Goal: Information Seeking & Learning: Learn about a topic

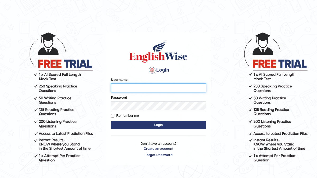
type input "devera"
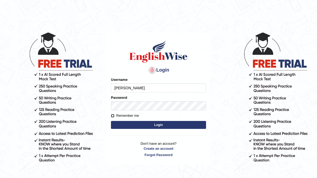
click at [113, 115] on input "Remember me" at bounding box center [112, 115] width 3 height 3
checkbox input "true"
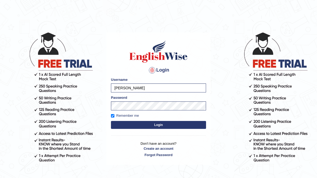
click at [144, 127] on button "Login" at bounding box center [158, 125] width 95 height 8
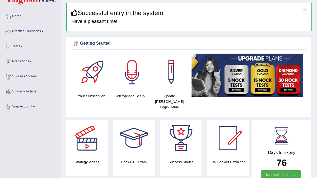
scroll to position [16, 0]
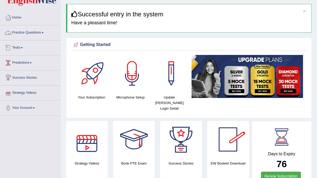
click at [44, 33] on span at bounding box center [43, 32] width 2 height 1
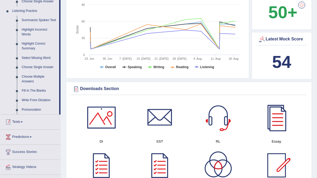
scroll to position [225, 0]
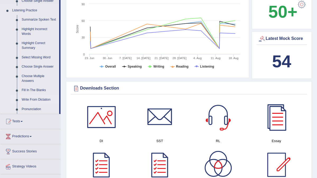
click at [44, 105] on link "Write From Dictation" at bounding box center [39, 100] width 40 height 10
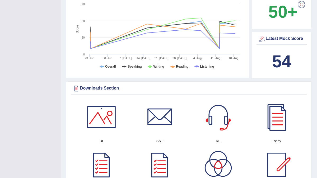
scroll to position [90, 0]
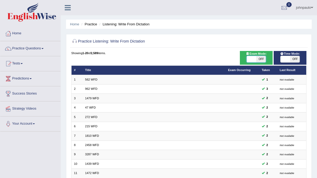
click at [254, 61] on span at bounding box center [252, 59] width 10 height 6
checkbox input "true"
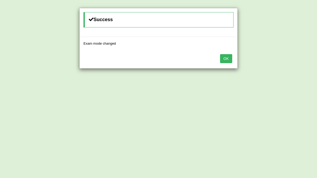
click at [228, 61] on button "OK" at bounding box center [226, 58] width 12 height 9
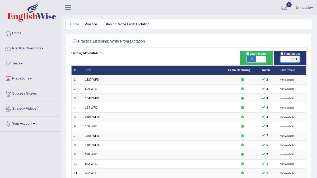
click at [283, 60] on span at bounding box center [286, 59] width 10 height 6
checkbox input "true"
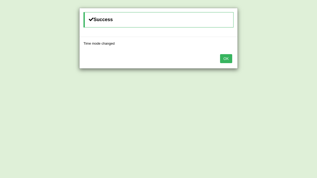
click at [225, 59] on button "OK" at bounding box center [226, 58] width 12 height 9
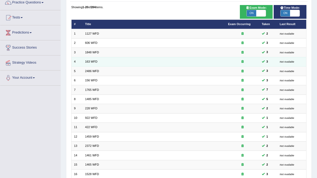
scroll to position [124, 0]
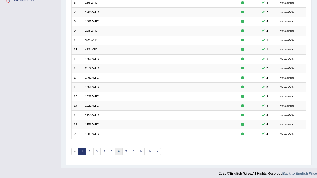
click at [116, 149] on link "6" at bounding box center [119, 151] width 8 height 7
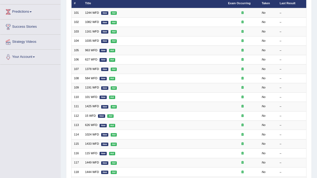
scroll to position [124, 0]
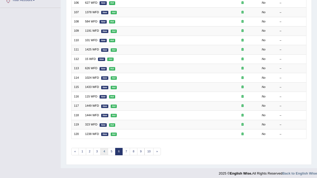
click at [101, 149] on link "4" at bounding box center [105, 151] width 8 height 7
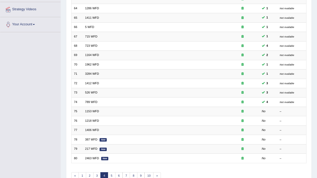
scroll to position [124, 0]
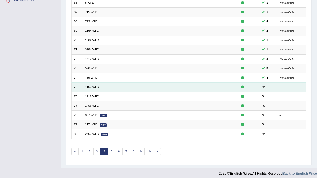
click at [89, 85] on link "1153 WFD" at bounding box center [92, 86] width 14 height 3
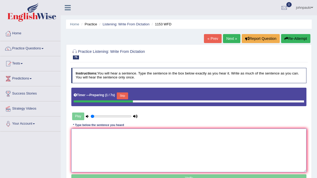
click at [85, 135] on textarea at bounding box center [189, 151] width 236 height 44
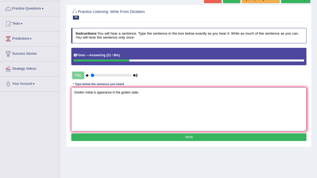
scroll to position [42, 0]
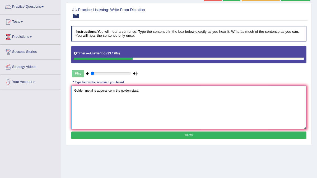
type textarea "Golden metal is apperance in the golden state."
click at [124, 136] on button "Verify" at bounding box center [189, 136] width 236 height 8
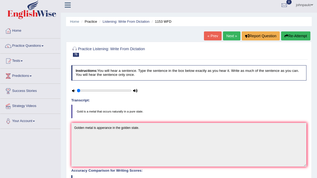
scroll to position [0, 0]
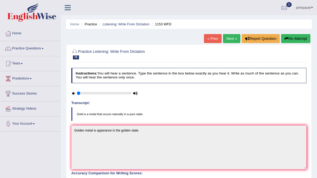
click at [229, 38] on link "Next »" at bounding box center [231, 38] width 17 height 9
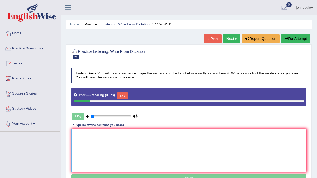
click at [118, 136] on textarea at bounding box center [189, 151] width 236 height 44
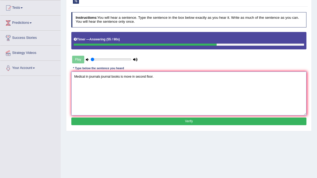
scroll to position [57, 0]
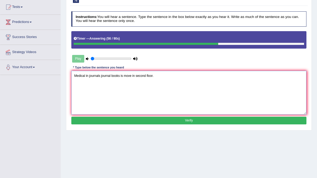
type textarea "Medical in journals journal books is move in second floor."
click at [172, 119] on button "Verify" at bounding box center [189, 121] width 236 height 8
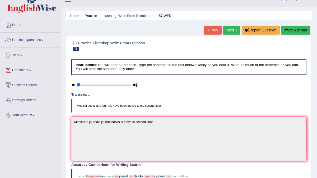
scroll to position [8, 0]
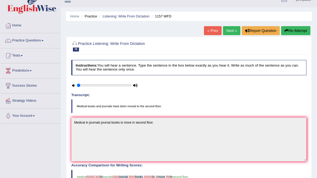
click at [231, 30] on link "Next »" at bounding box center [231, 30] width 17 height 9
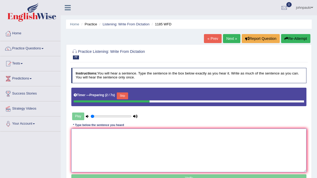
click at [94, 141] on textarea at bounding box center [189, 151] width 236 height 44
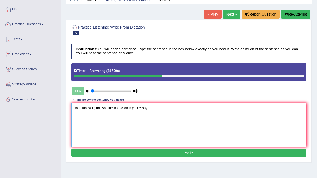
scroll to position [35, 0]
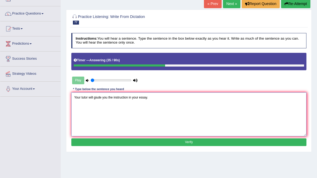
type textarea "Your tutor will giude you the instruction in your essay."
click at [115, 142] on button "Verify" at bounding box center [189, 143] width 236 height 8
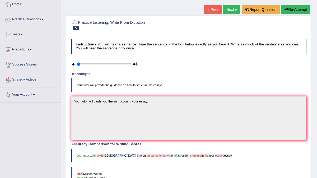
scroll to position [21, 0]
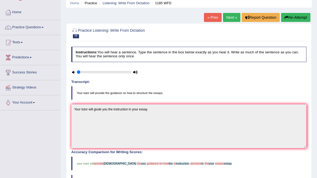
click at [302, 15] on button "Re-Attempt" at bounding box center [295, 17] width 29 height 9
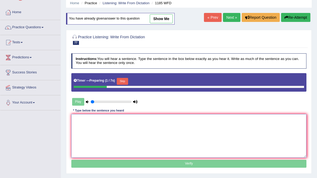
click at [89, 123] on textarea at bounding box center [189, 136] width 236 height 44
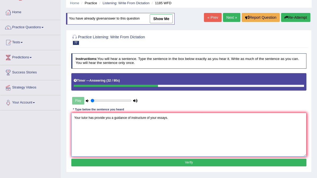
type textarea "Your tutor has provide you a guidance of instructure of your essays."
click at [108, 162] on button "Verify" at bounding box center [189, 163] width 236 height 8
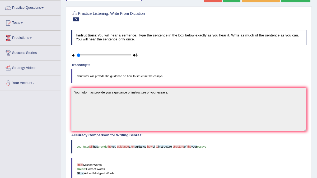
scroll to position [30, 0]
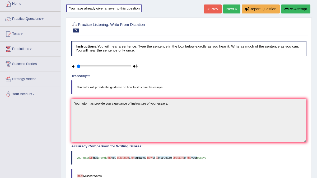
click at [301, 7] on button "Re-Attempt" at bounding box center [295, 8] width 29 height 9
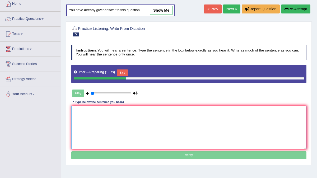
click at [85, 118] on textarea at bounding box center [189, 128] width 236 height 44
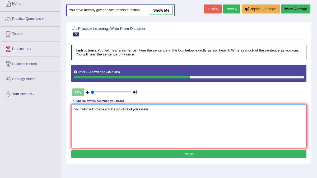
click at [106, 109] on textarea "Your tutor will provide you the structure of you essays." at bounding box center [189, 126] width 236 height 44
click at [133, 109] on textarea "Your tutor will provide a guidance you the structure of you essays." at bounding box center [189, 126] width 236 height 44
type textarea "Your tutor will provide a guidance and structure of you essays."
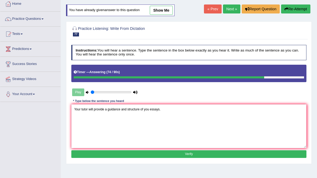
click at [144, 153] on button "Verify" at bounding box center [189, 155] width 236 height 8
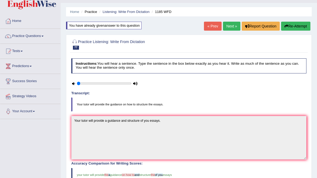
scroll to position [11, 0]
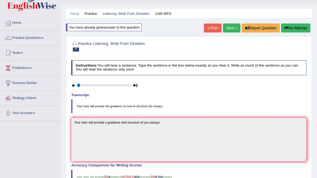
click at [298, 28] on button "Re-Attempt" at bounding box center [295, 28] width 29 height 9
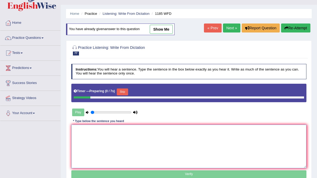
click at [94, 133] on textarea at bounding box center [189, 147] width 236 height 44
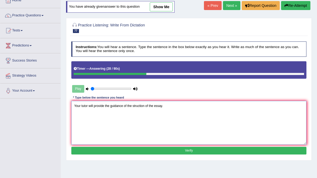
scroll to position [34, 0]
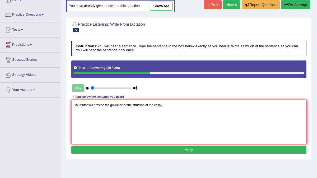
type textarea "Your tutor will provide the guidance of the struction of the essay."
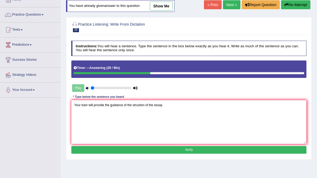
click at [106, 149] on button "Verify" at bounding box center [189, 150] width 236 height 8
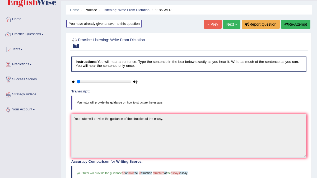
scroll to position [14, 0]
click at [298, 25] on button "Re-Attempt" at bounding box center [295, 24] width 29 height 9
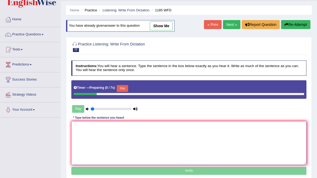
click at [81, 132] on textarea at bounding box center [189, 143] width 236 height 44
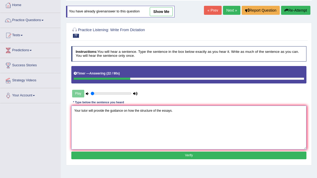
scroll to position [36, 0]
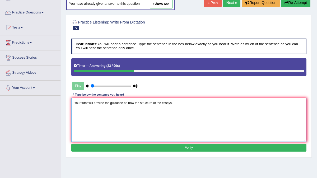
type textarea "Your tutor will provide the guidance on how the structure of the essays."
click at [110, 149] on button "Verify" at bounding box center [189, 148] width 236 height 8
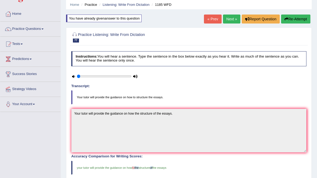
scroll to position [19, 0]
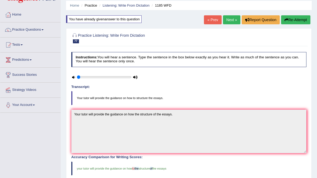
click at [293, 20] on button "Re-Attempt" at bounding box center [295, 19] width 29 height 9
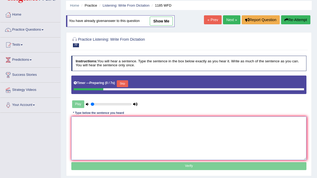
click at [95, 124] on textarea at bounding box center [189, 139] width 236 height 44
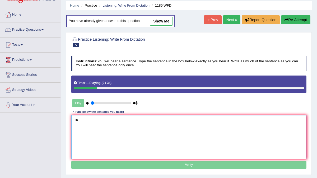
type textarea "T"
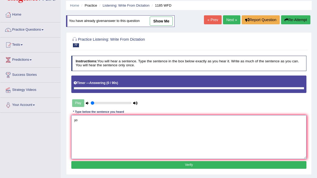
type textarea "y"
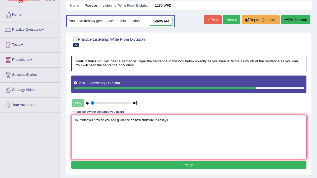
type textarea "Your tutor will provide you and guidance on how structure in essays."
click at [120, 165] on button "Verify" at bounding box center [189, 165] width 236 height 8
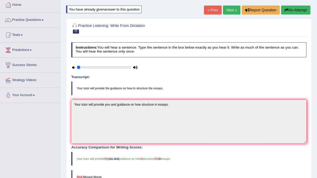
scroll to position [25, 0]
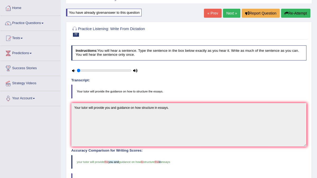
click at [231, 13] on link "Next »" at bounding box center [231, 13] width 17 height 9
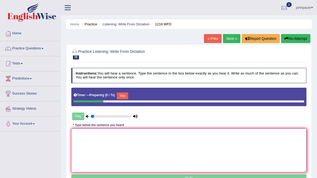
click at [106, 140] on textarea at bounding box center [189, 151] width 236 height 44
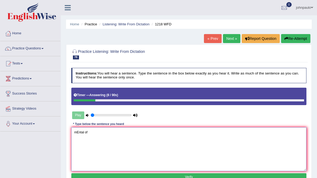
type textarea "mEntal of"
click at [296, 37] on button "Re-Attempt" at bounding box center [295, 38] width 29 height 9
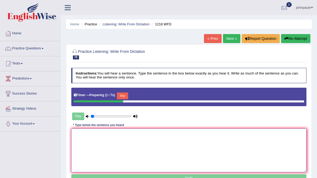
click at [80, 137] on textarea at bounding box center [189, 151] width 236 height 44
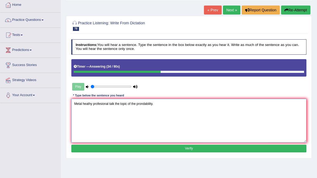
scroll to position [32, 0]
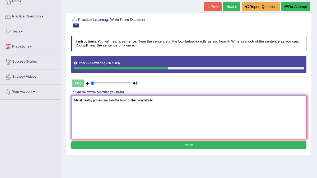
type textarea "Metal heathy profesional talk the topic of the prondability."
click at [113, 146] on button "Verify" at bounding box center [189, 146] width 236 height 8
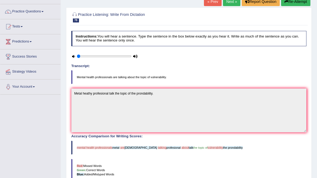
scroll to position [25, 0]
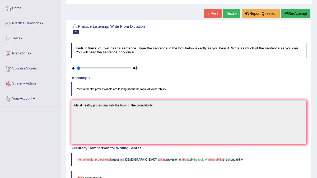
click at [300, 15] on button "Re-Attempt" at bounding box center [295, 13] width 29 height 9
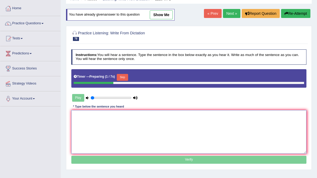
click at [81, 118] on textarea at bounding box center [189, 132] width 236 height 44
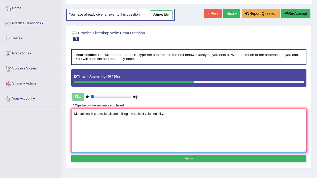
type textarea "Mental health professionals are talking the topic of vulumentality."
click at [180, 157] on button "Verify" at bounding box center [189, 159] width 236 height 8
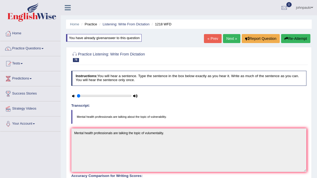
click at [230, 37] on link "Next »" at bounding box center [231, 38] width 17 height 9
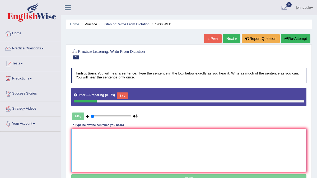
click at [102, 143] on textarea at bounding box center [189, 151] width 236 height 44
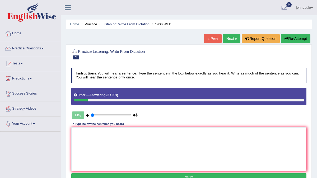
click at [300, 39] on button "Re-Attempt" at bounding box center [295, 38] width 29 height 9
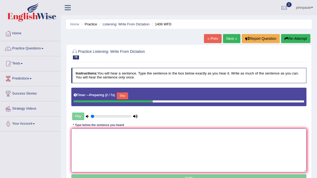
click at [74, 141] on textarea at bounding box center [189, 151] width 236 height 44
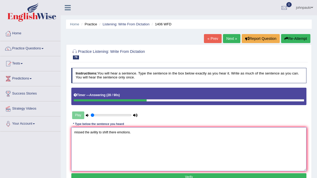
click at [94, 131] on textarea "missed the avility to shift there emotions." at bounding box center [189, 150] width 236 height 44
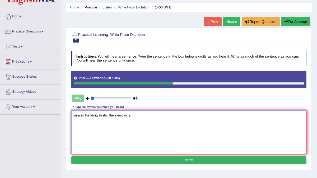
scroll to position [18, 0]
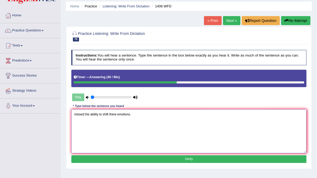
type textarea "missed the ability to shift there emotions."
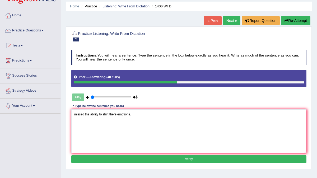
click at [124, 160] on button "Verify" at bounding box center [189, 160] width 236 height 8
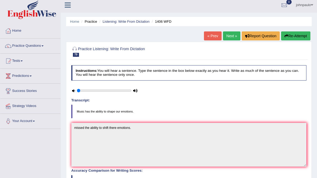
scroll to position [0, 0]
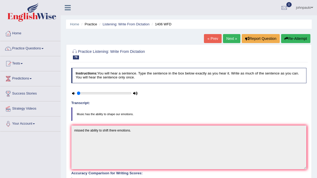
click at [295, 39] on button "Re-Attempt" at bounding box center [295, 38] width 29 height 9
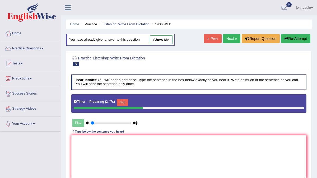
click at [126, 102] on button "Skip" at bounding box center [122, 102] width 11 height 7
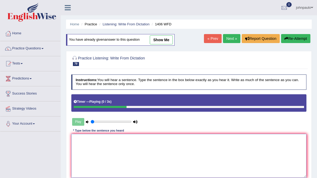
click at [82, 148] on textarea at bounding box center [189, 156] width 236 height 44
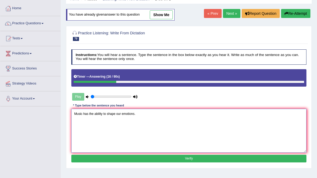
scroll to position [32, 0]
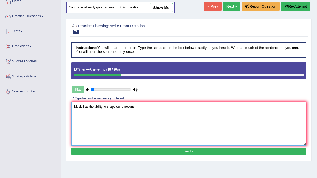
type textarea "Music has the ability to shape our emotions."
click at [107, 152] on button "Verify" at bounding box center [189, 152] width 236 height 8
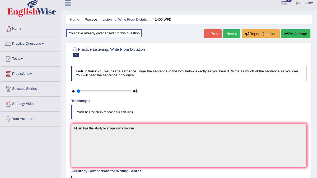
scroll to position [3, 0]
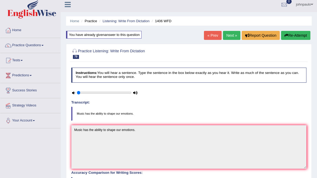
click at [230, 36] on link "Next »" at bounding box center [231, 35] width 17 height 9
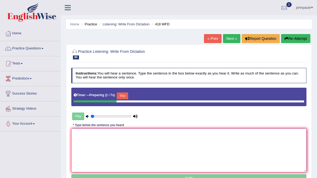
click at [87, 140] on textarea at bounding box center [189, 151] width 236 height 44
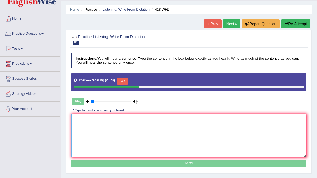
scroll to position [26, 0]
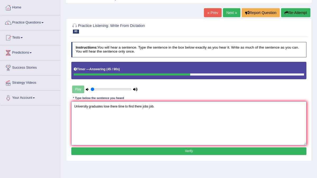
type textarea "University graduates lose there time to find there jobs job."
click at [101, 149] on button "Verify" at bounding box center [189, 152] width 236 height 8
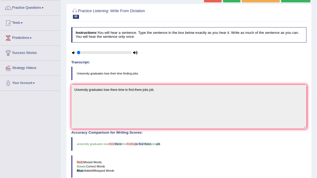
scroll to position [31, 0]
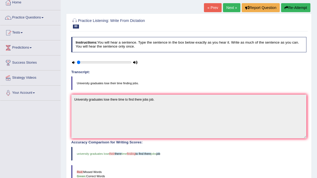
click at [231, 6] on link "Next »" at bounding box center [231, 7] width 17 height 9
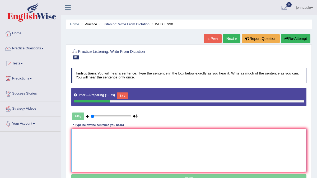
click at [79, 136] on textarea at bounding box center [189, 151] width 236 height 44
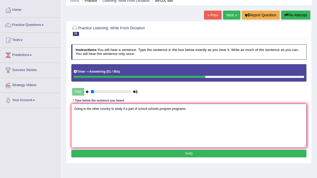
scroll to position [25, 0]
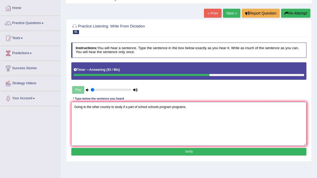
type textarea "Going to the other country to study if a part of school schools program program…"
click at [109, 151] on button "Verify" at bounding box center [189, 152] width 236 height 8
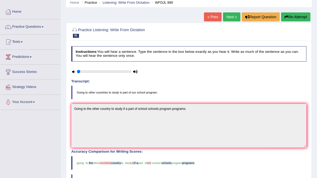
scroll to position [0, 0]
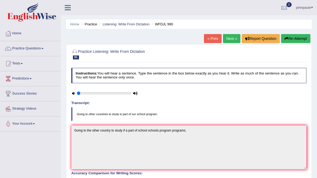
click at [232, 38] on link "Next »" at bounding box center [231, 38] width 17 height 9
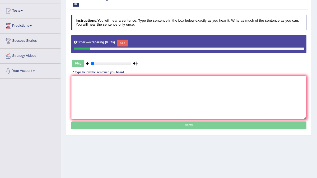
scroll to position [54, 0]
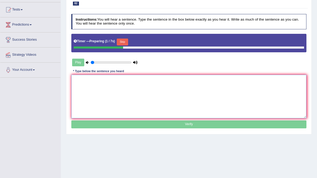
click at [85, 80] on textarea at bounding box center [189, 97] width 236 height 44
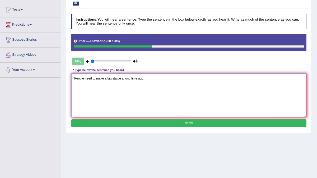
type textarea "People need to make a big statue a long time ago."
click at [136, 122] on button "Verify" at bounding box center [189, 124] width 236 height 8
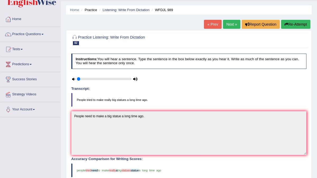
scroll to position [8, 0]
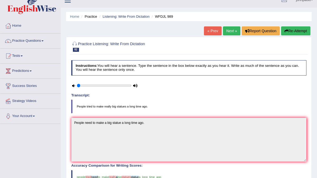
click at [229, 30] on link "Next »" at bounding box center [231, 30] width 17 height 9
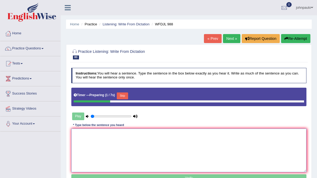
click at [91, 141] on textarea at bounding box center [189, 151] width 236 height 44
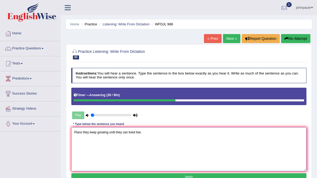
click at [109, 133] on textarea "Plans they keep growing until they can lived live." at bounding box center [189, 150] width 236 height 44
click at [127, 131] on textarea "Plans they keep growing as long until they can lived live." at bounding box center [189, 150] width 236 height 44
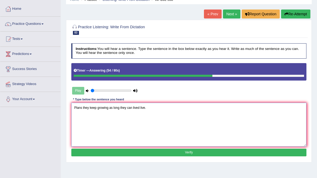
type textarea "Plans they keep growing as long they can lived live."
click at [165, 153] on button "Verify" at bounding box center [189, 153] width 236 height 8
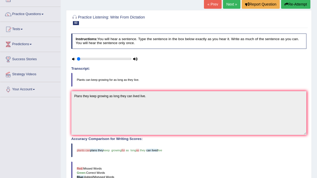
scroll to position [34, 0]
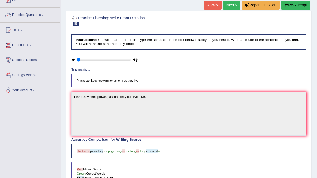
click at [232, 5] on link "Next »" at bounding box center [231, 5] width 17 height 9
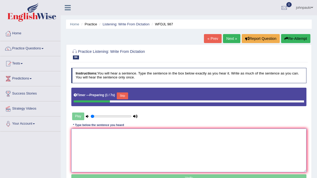
click at [97, 139] on textarea at bounding box center [189, 151] width 236 height 44
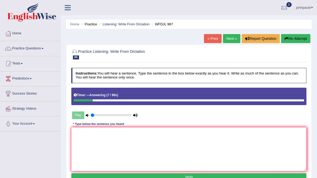
click at [292, 38] on button "Re-Attempt" at bounding box center [295, 38] width 29 height 9
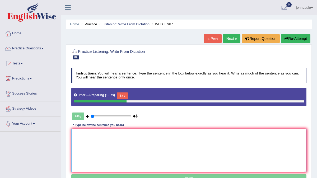
click at [81, 141] on textarea at bounding box center [189, 151] width 236 height 44
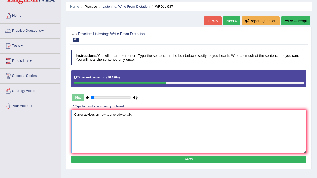
scroll to position [25, 0]
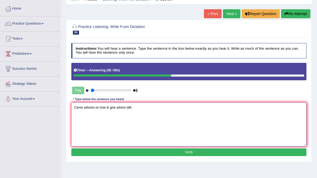
type textarea "Carrer advices on how to give advice talk."
click at [101, 151] on button "Verify" at bounding box center [189, 153] width 236 height 8
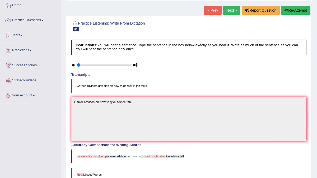
scroll to position [22, 0]
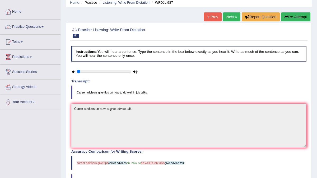
click at [300, 15] on button "Re-Attempt" at bounding box center [295, 16] width 29 height 9
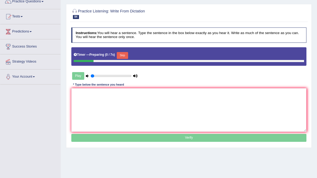
scroll to position [47, 0]
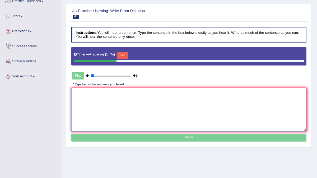
click at [93, 98] on textarea at bounding box center [189, 110] width 236 height 44
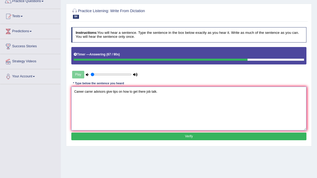
type textarea "Career carrer advisors give tips on how to get there job talk."
click at [145, 135] on button "Verify" at bounding box center [189, 137] width 236 height 8
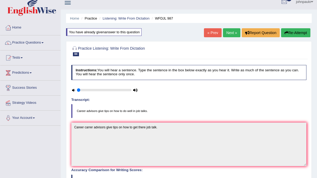
scroll to position [0, 0]
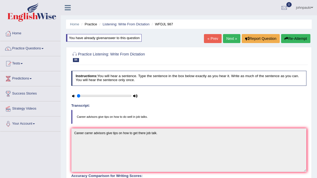
click at [229, 37] on link "Next »" at bounding box center [231, 38] width 17 height 9
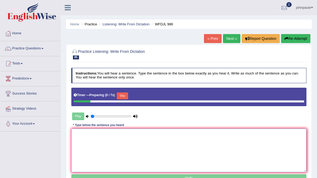
click at [89, 139] on textarea at bounding box center [189, 151] width 236 height 44
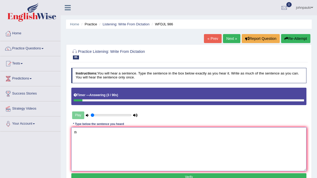
type textarea "t"
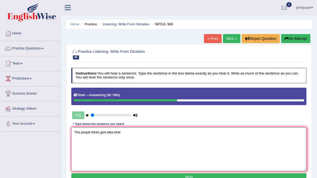
type textarea "This people thinks give idea what"
click at [295, 37] on button "Re-Attempt" at bounding box center [295, 38] width 29 height 9
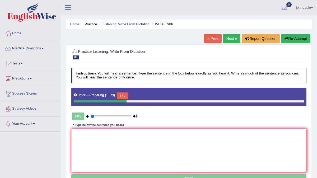
click at [122, 97] on button "Skip" at bounding box center [122, 96] width 11 height 7
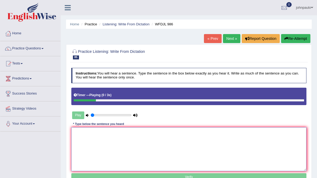
click at [85, 134] on textarea at bounding box center [189, 150] width 236 height 44
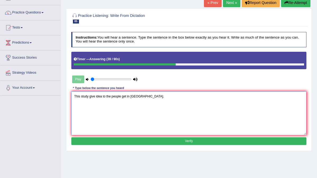
scroll to position [37, 0]
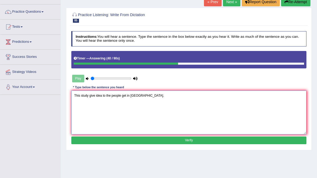
type textarea "This study give idea to the people get in tack."
click at [149, 142] on button "Verify" at bounding box center [189, 141] width 236 height 8
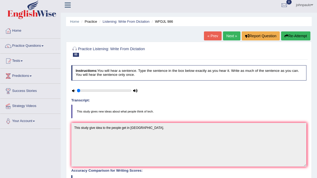
scroll to position [0, 0]
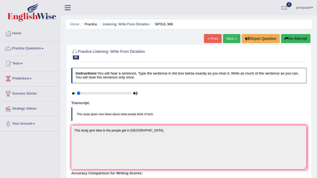
click at [229, 37] on link "Next »" at bounding box center [231, 38] width 17 height 9
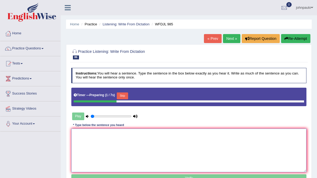
click at [87, 134] on textarea at bounding box center [189, 151] width 236 height 44
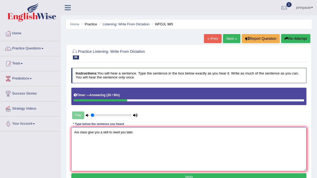
click at [109, 132] on textarea "Are class give you a skill to need you later." at bounding box center [189, 150] width 236 height 44
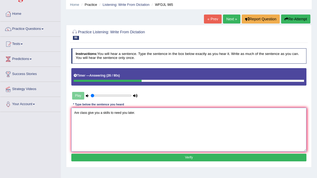
scroll to position [20, 0]
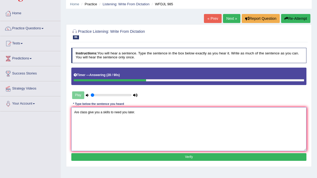
type textarea "Are class give you a skills to need you later."
click at [158, 158] on button "Verify" at bounding box center [189, 157] width 236 height 8
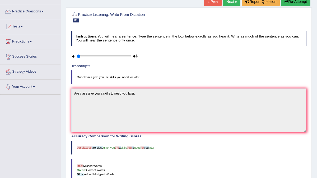
scroll to position [0, 0]
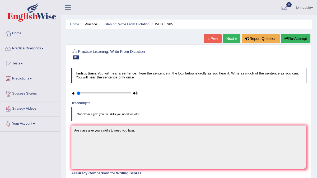
click at [231, 37] on link "Next »" at bounding box center [231, 38] width 17 height 9
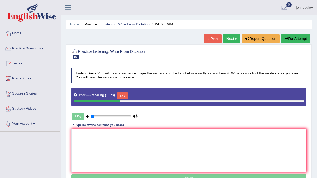
scroll to position [19, 0]
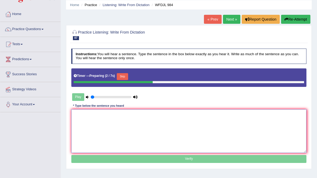
click at [78, 119] on textarea at bounding box center [189, 132] width 236 height 44
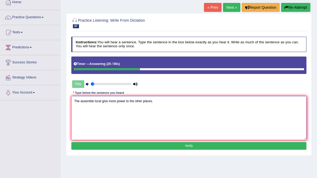
scroll to position [40, 0]
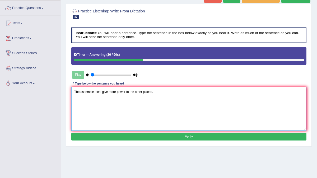
type textarea "The assemble local give more power to the other places."
click at [125, 138] on button "Verify" at bounding box center [189, 137] width 236 height 8
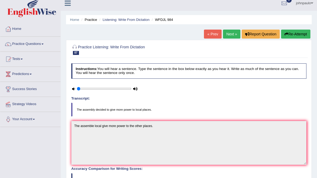
scroll to position [4, 0]
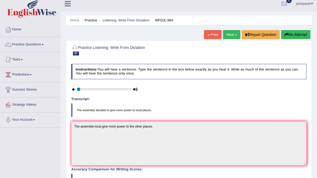
click at [232, 35] on link "Next »" at bounding box center [231, 34] width 17 height 9
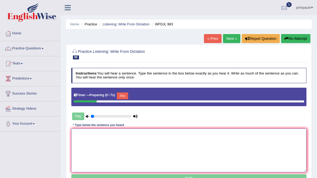
click at [87, 140] on textarea at bounding box center [189, 151] width 236 height 44
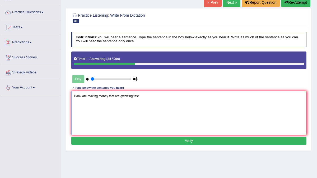
scroll to position [35, 0]
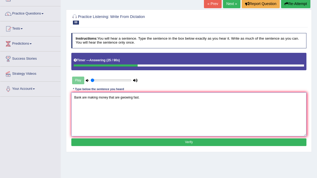
type textarea "Bank are making money that are gwowing fast."
click at [101, 142] on button "Verify" at bounding box center [189, 143] width 236 height 8
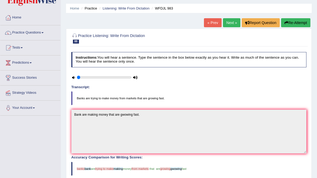
scroll to position [13, 0]
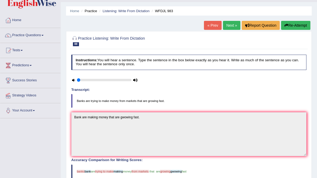
click at [229, 25] on link "Next »" at bounding box center [231, 25] width 17 height 9
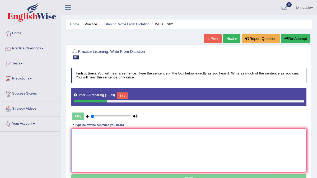
click at [78, 136] on textarea at bounding box center [189, 151] width 236 height 44
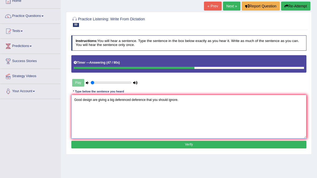
scroll to position [33, 0]
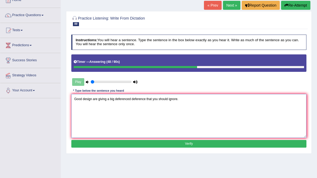
type textarea "Good design are giving a big deferenced deference that you should ignore."
click at [120, 142] on button "Verify" at bounding box center [189, 144] width 236 height 8
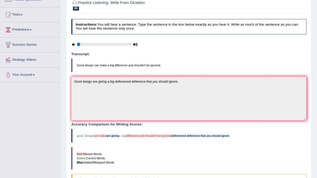
scroll to position [0, 0]
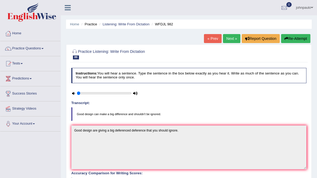
click at [232, 39] on link "Next »" at bounding box center [231, 38] width 17 height 9
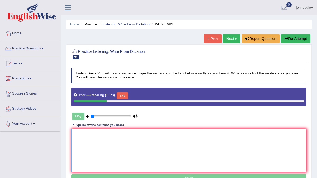
click at [79, 144] on textarea at bounding box center [189, 151] width 236 height 44
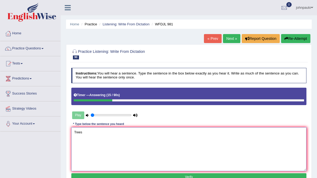
type textarea "Trees"
click at [292, 36] on button "Re-Attempt" at bounding box center [295, 38] width 29 height 9
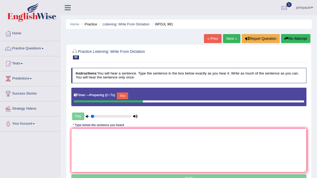
click at [125, 93] on button "Skip" at bounding box center [122, 96] width 11 height 7
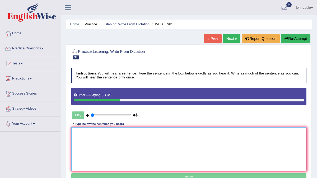
click at [76, 134] on textarea at bounding box center [189, 150] width 236 height 44
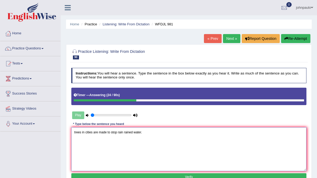
scroll to position [21, 0]
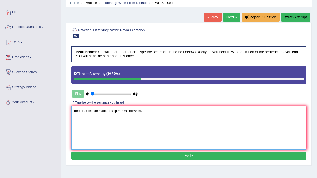
type textarea "trees in cities are made to stop rain rained water."
click at [110, 154] on button "Verify" at bounding box center [189, 156] width 236 height 8
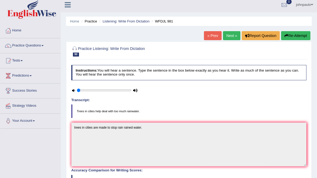
scroll to position [0, 0]
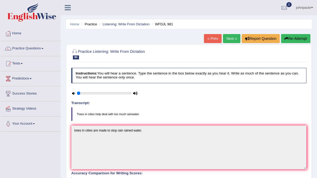
click at [300, 38] on button "Re-Attempt" at bounding box center [295, 38] width 29 height 9
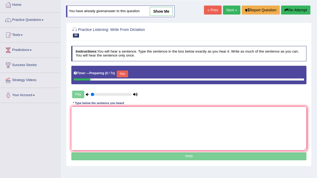
scroll to position [38, 0]
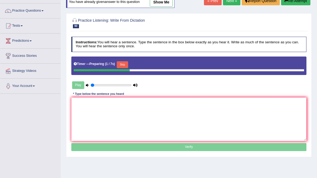
click at [127, 63] on button "Skip" at bounding box center [122, 64] width 11 height 7
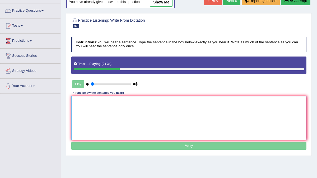
click at [83, 110] on textarea at bounding box center [189, 118] width 236 height 44
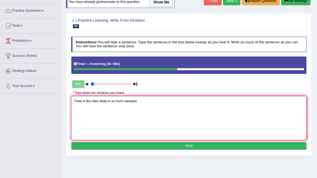
type textarea "Trees in the cities deals in so much rainwater."
click at [141, 144] on button "Verify" at bounding box center [189, 146] width 236 height 8
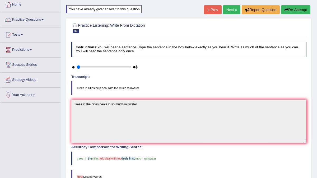
scroll to position [0, 0]
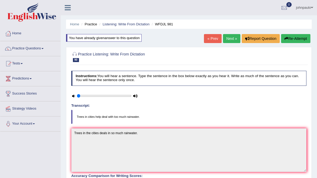
click at [230, 38] on link "Next »" at bounding box center [231, 38] width 17 height 9
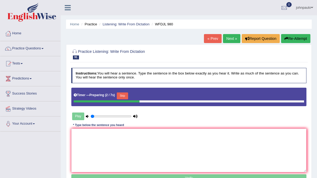
click at [121, 97] on button "Skip" at bounding box center [122, 96] width 11 height 7
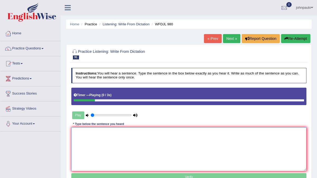
click at [89, 140] on textarea at bounding box center [189, 150] width 236 height 44
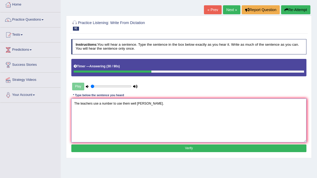
scroll to position [29, 0]
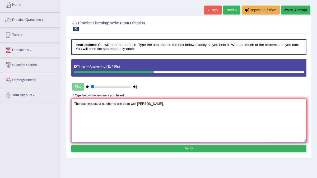
type textarea "The teachers use a number to use them well wells."
click at [129, 149] on button "Verify" at bounding box center [189, 149] width 236 height 8
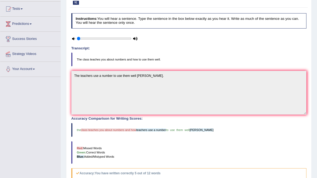
scroll to position [0, 0]
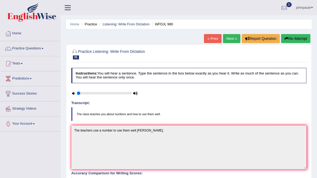
click at [233, 38] on link "Next »" at bounding box center [231, 38] width 17 height 9
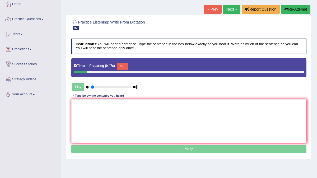
scroll to position [30, 0]
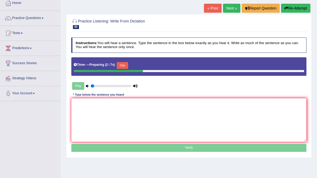
click at [123, 65] on button "Skip" at bounding box center [122, 65] width 11 height 7
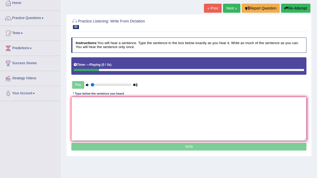
click at [90, 112] on textarea at bounding box center [189, 119] width 236 height 44
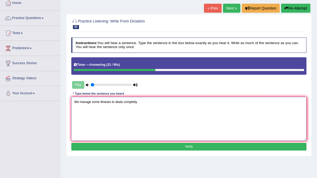
type textarea "We manage some illneses to deals completly."
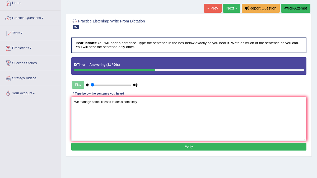
click at [126, 145] on button "Verify" at bounding box center [189, 147] width 236 height 8
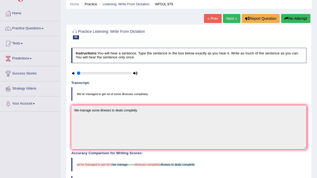
scroll to position [19, 0]
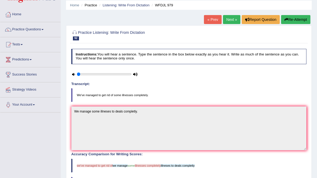
click at [299, 22] on button "Re-Attempt" at bounding box center [295, 19] width 29 height 9
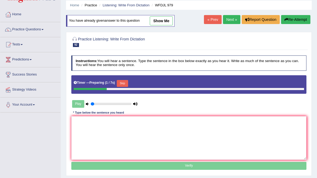
click at [128, 83] on button "Skip" at bounding box center [122, 83] width 11 height 7
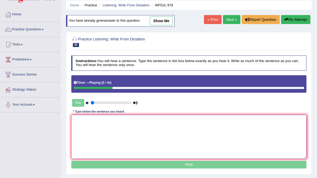
click at [82, 127] on textarea at bounding box center [189, 137] width 236 height 44
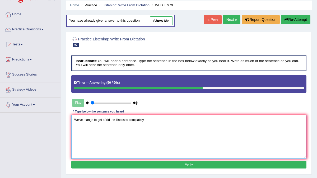
type textarea "We've mange to get of rid the illnesses complately."
click at [138, 162] on button "Verify" at bounding box center [189, 165] width 236 height 8
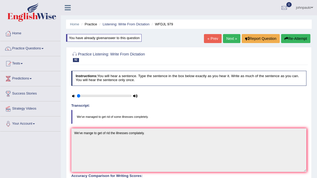
click at [231, 38] on link "Next »" at bounding box center [231, 38] width 17 height 9
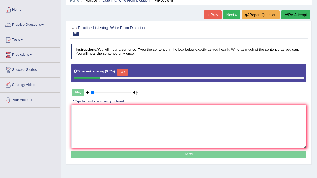
scroll to position [30, 0]
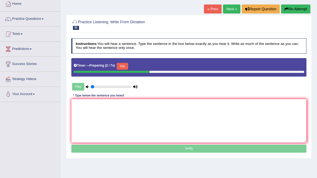
click at [126, 65] on button "Skip" at bounding box center [122, 66] width 11 height 7
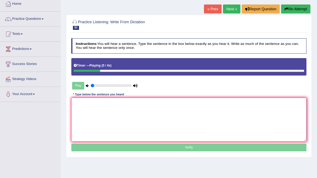
click at [82, 115] on textarea at bounding box center [189, 120] width 236 height 44
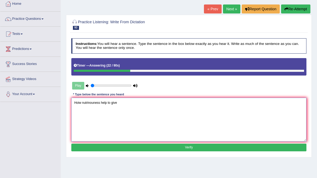
type textarea "Hoiw nutrinouness help to give"
click at [302, 8] on button "Re-Attempt" at bounding box center [295, 8] width 29 height 9
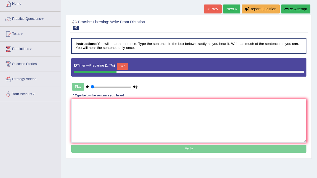
click at [125, 67] on button "Skip" at bounding box center [122, 66] width 11 height 7
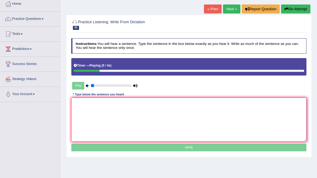
click at [79, 107] on textarea at bounding box center [189, 120] width 236 height 44
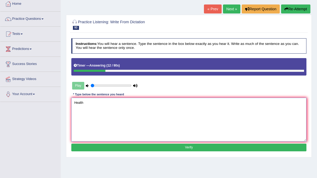
type textarea "Health"
click at [300, 8] on button "Re-Attempt" at bounding box center [295, 8] width 29 height 9
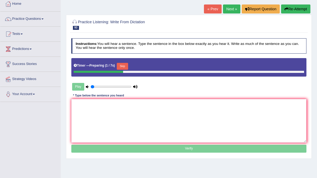
click at [126, 66] on button "Skip" at bounding box center [122, 66] width 11 height 7
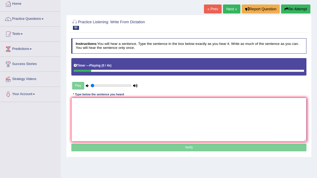
click at [93, 102] on textarea at bounding box center [189, 120] width 236 height 44
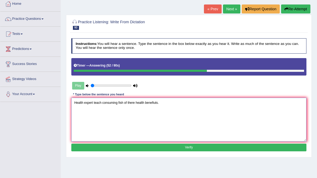
click at [93, 102] on textarea "Health expert teach consuming fish of there health benefiuts." at bounding box center [189, 120] width 236 height 44
type textarea "Health expert experts teach consuming fish of there health benefiuts."
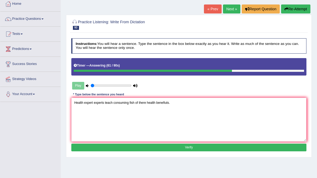
click at [141, 148] on button "Verify" at bounding box center [189, 148] width 236 height 8
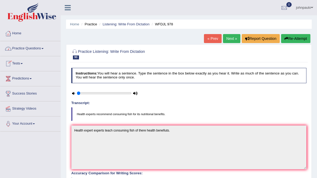
click at [44, 48] on span at bounding box center [43, 48] width 2 height 1
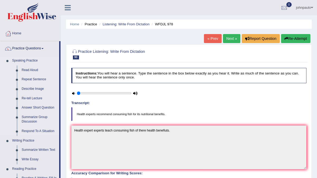
click at [40, 79] on link "Repeat Sentence" at bounding box center [39, 80] width 40 height 10
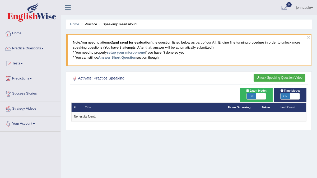
click at [310, 8] on link "johnpaulo" at bounding box center [305, 7] width 25 height 14
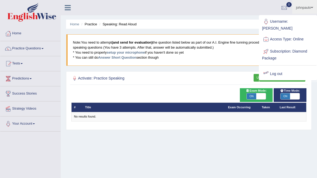
click at [279, 69] on link "Log out" at bounding box center [288, 74] width 57 height 12
